Goal: Task Accomplishment & Management: Manage account settings

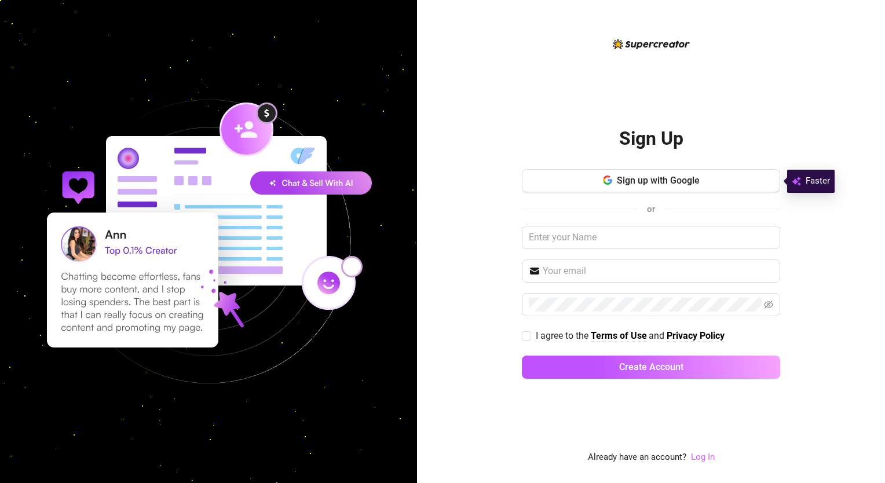
click at [707, 454] on link "Log In" at bounding box center [703, 457] width 24 height 10
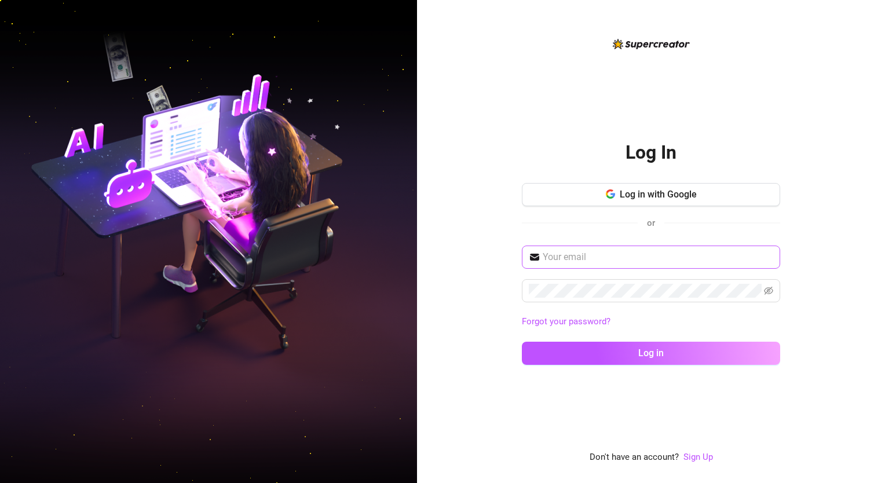
click at [586, 264] on span at bounding box center [651, 257] width 258 height 23
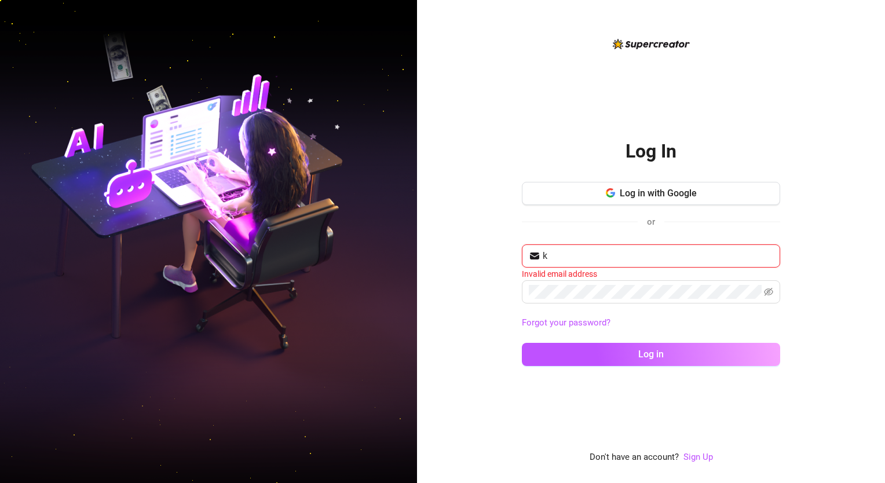
type input "[EMAIL_ADDRESS][DOMAIN_NAME]"
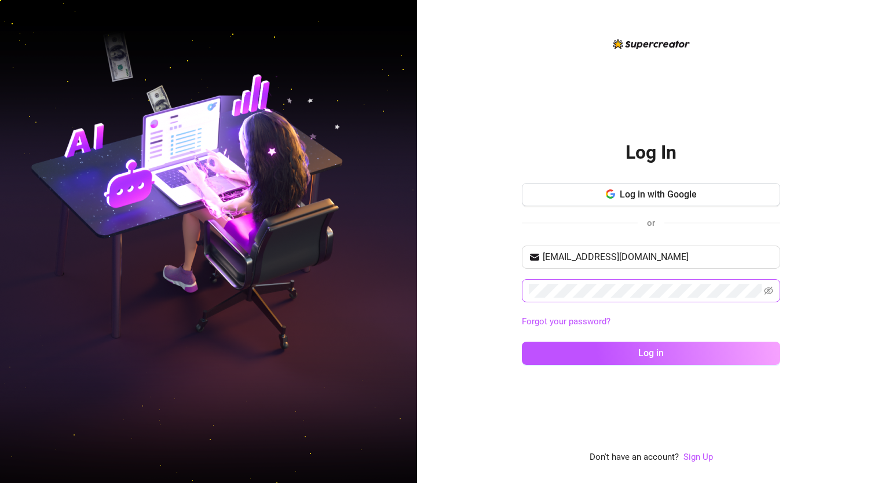
click at [773, 289] on span at bounding box center [651, 290] width 258 height 23
click at [769, 288] on icon "eye-invisible" at bounding box center [768, 291] width 9 height 8
click at [745, 352] on button "Log in" at bounding box center [651, 353] width 258 height 23
